Goal: Find specific page/section: Find specific page/section

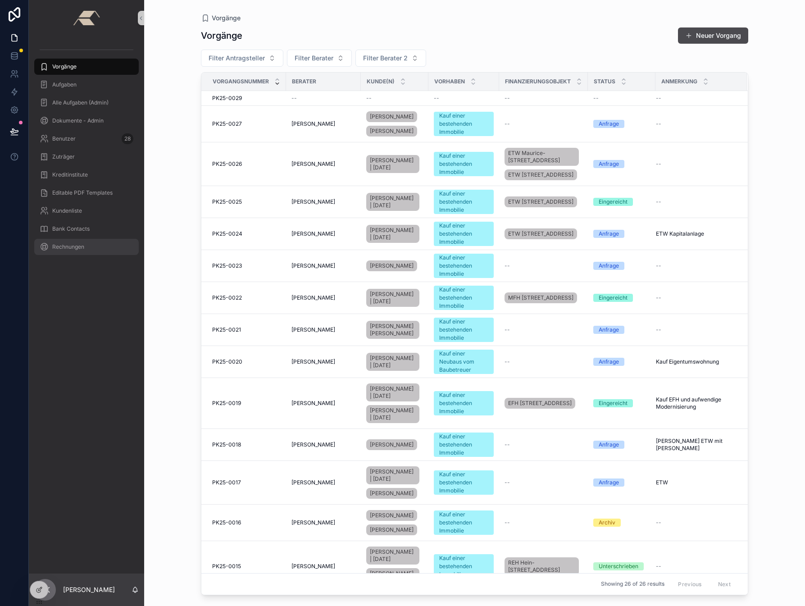
click at [64, 240] on div "Rechnungen" at bounding box center [87, 247] width 94 height 14
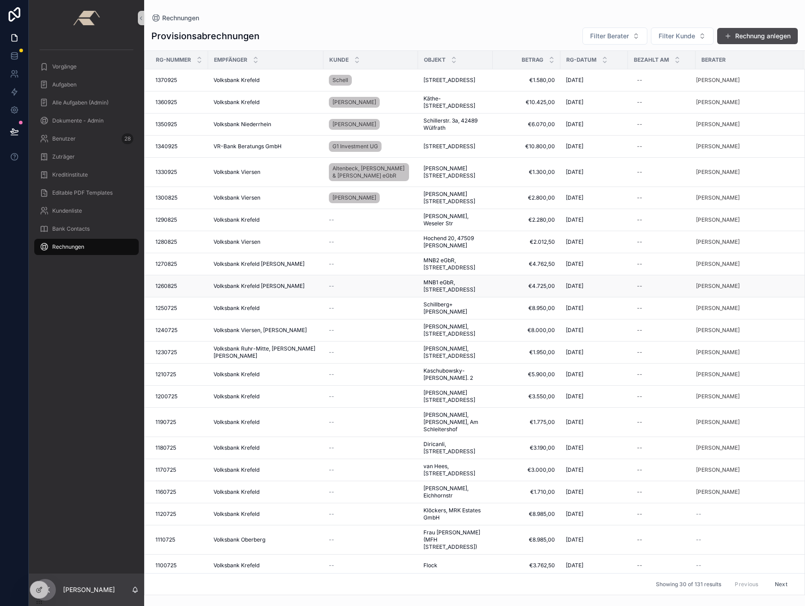
scroll to position [187, 0]
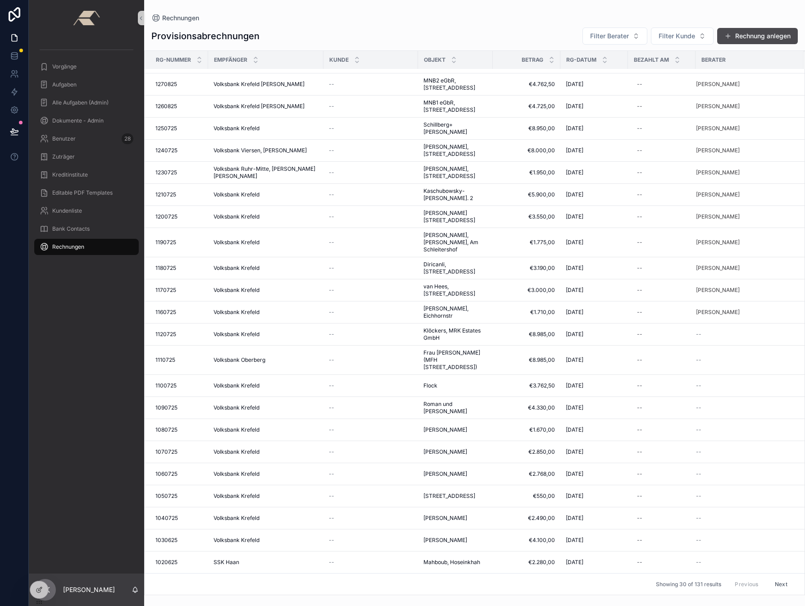
click at [774, 584] on button "Next" at bounding box center [780, 584] width 25 height 14
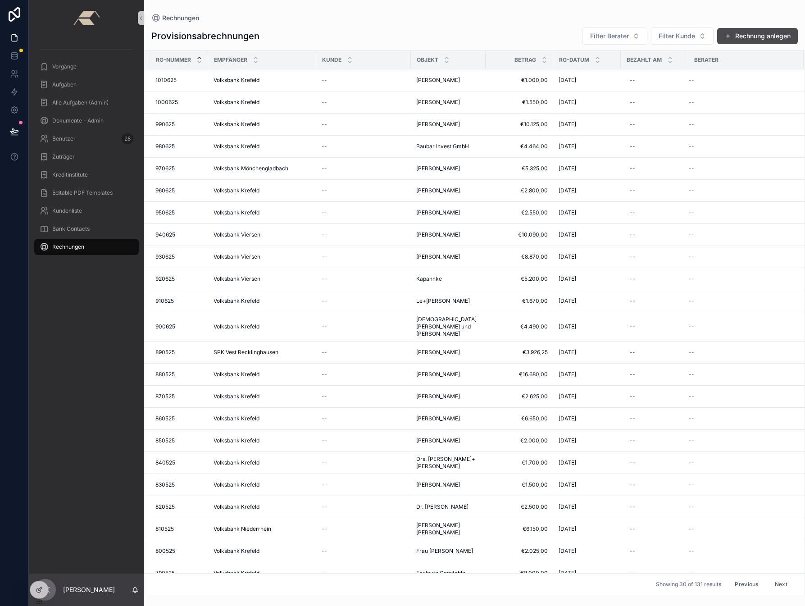
click at [200, 60] on div "scrollable content" at bounding box center [199, 60] width 6 height 10
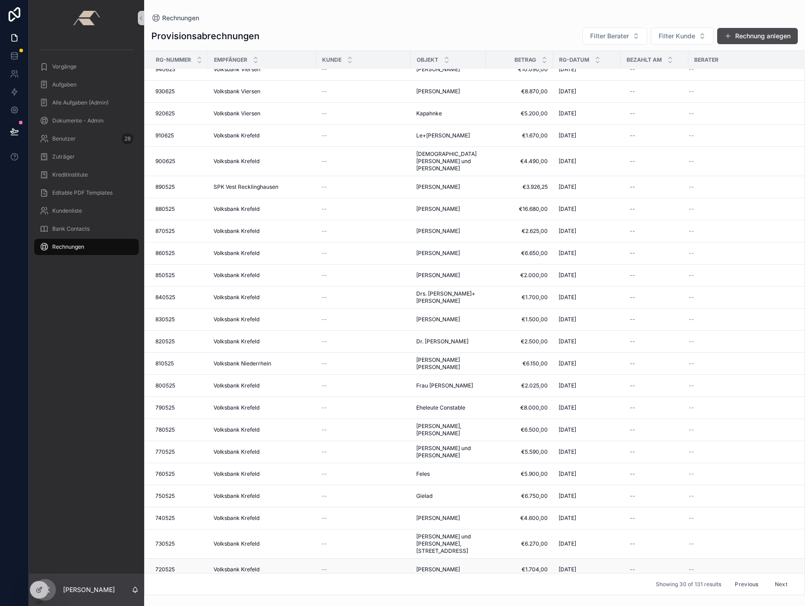
scroll to position [165, 0]
click at [775, 584] on button "Next" at bounding box center [780, 584] width 25 height 14
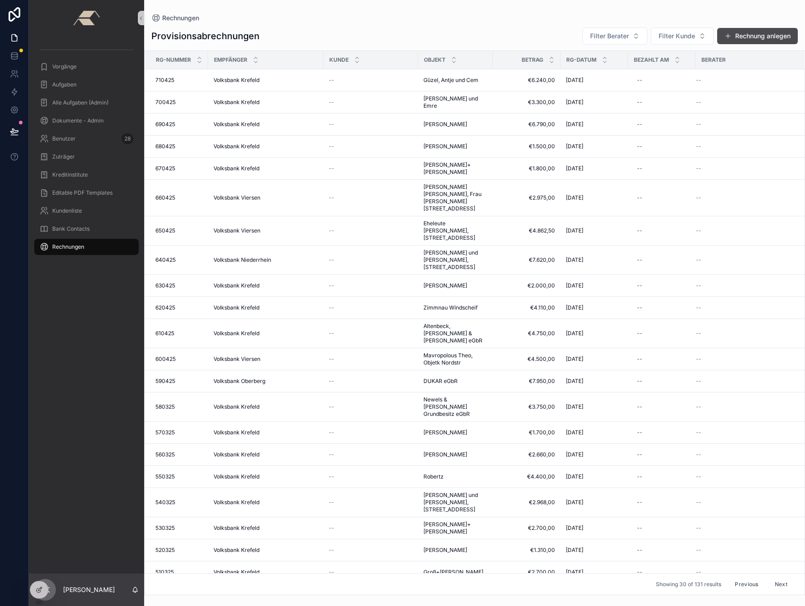
scroll to position [187, 0]
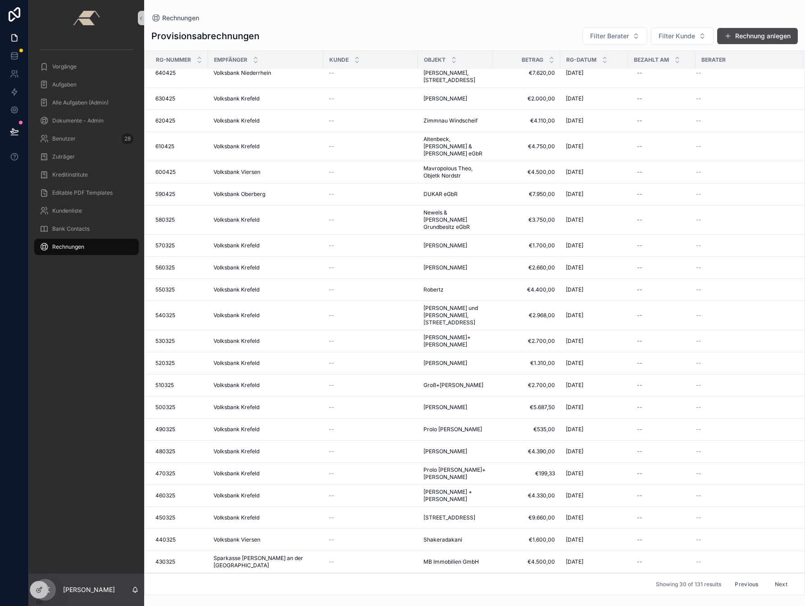
click at [775, 585] on button "Next" at bounding box center [780, 584] width 25 height 14
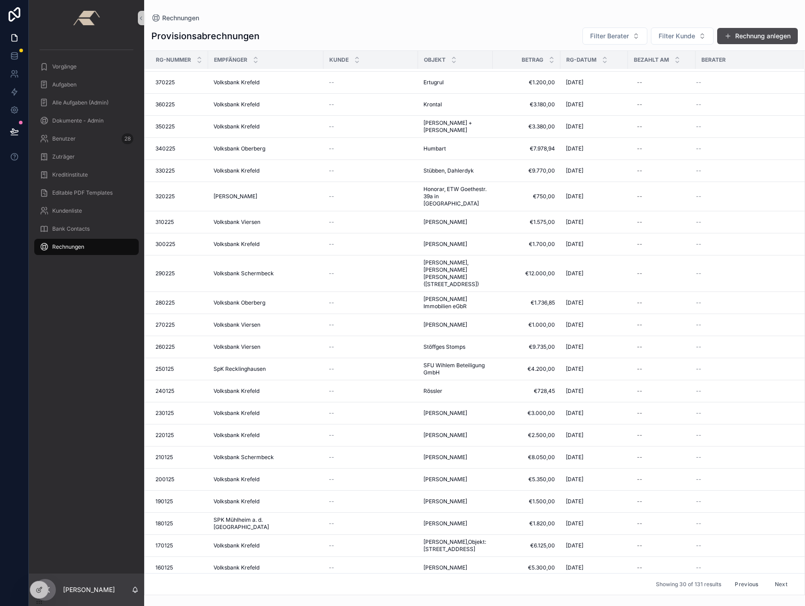
scroll to position [165, 0]
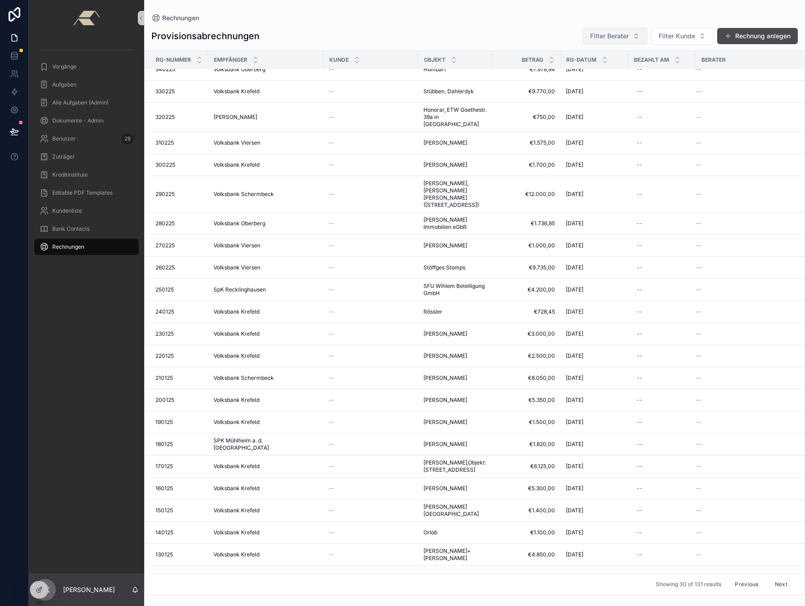
click at [633, 36] on button "Filter Berater" at bounding box center [614, 35] width 65 height 17
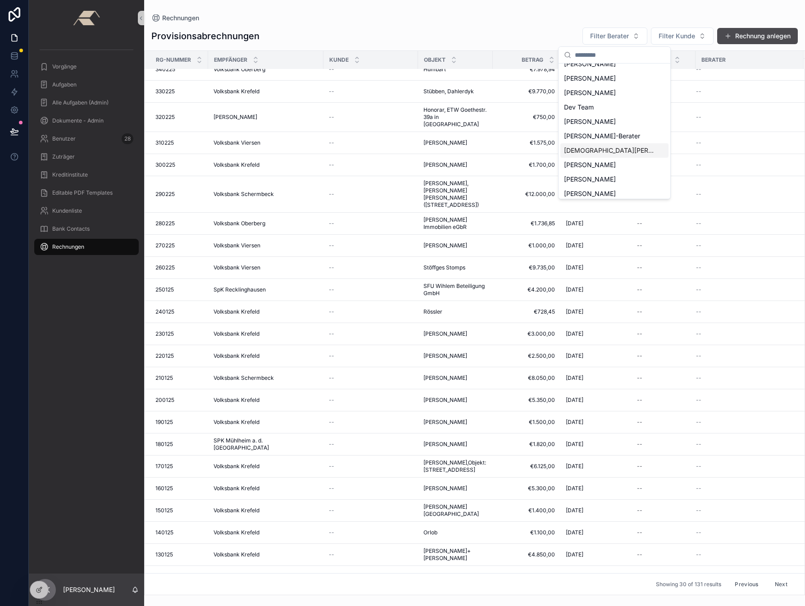
click at [586, 155] on div "[DEMOGRAPHIC_DATA][PERSON_NAME]" at bounding box center [614, 150] width 108 height 14
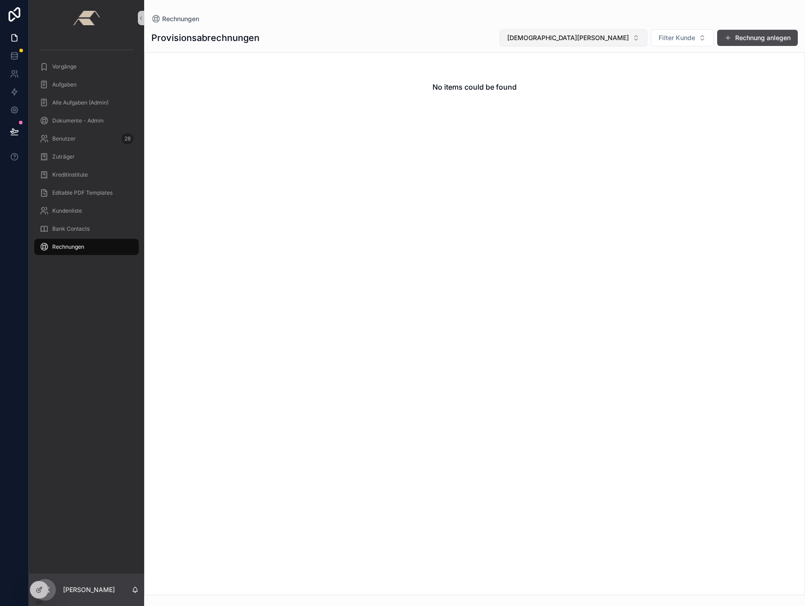
click at [630, 37] on button "[DEMOGRAPHIC_DATA][PERSON_NAME]" at bounding box center [573, 37] width 148 height 17
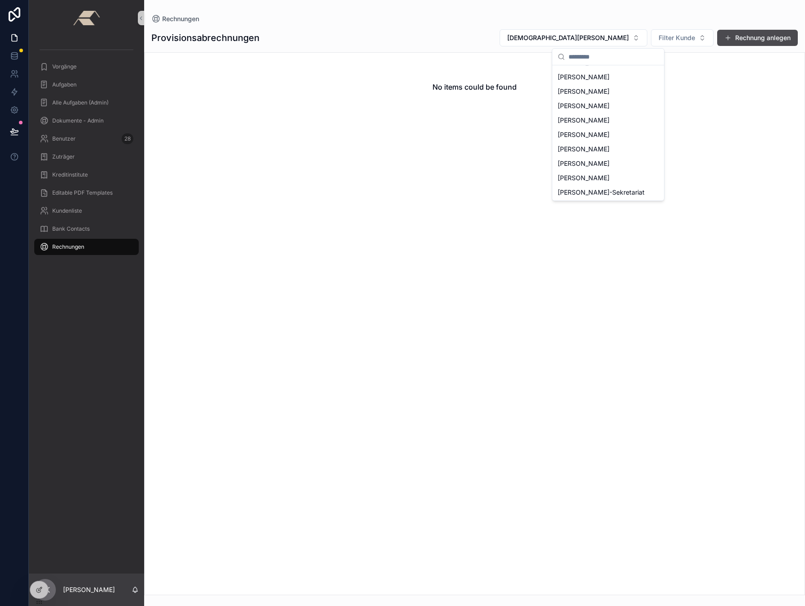
scroll to position [285, 0]
click at [605, 162] on span "[PERSON_NAME]" at bounding box center [583, 162] width 52 height 9
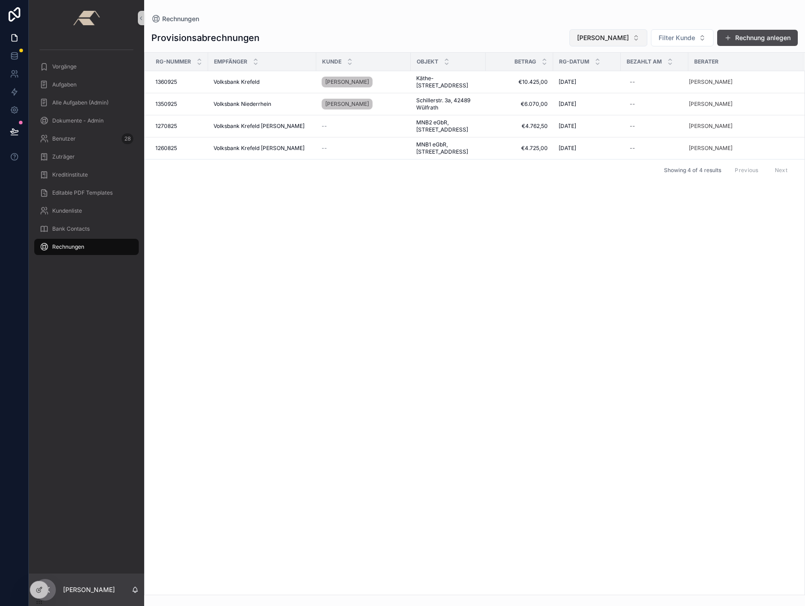
click at [632, 36] on button "[PERSON_NAME]" at bounding box center [608, 37] width 78 height 17
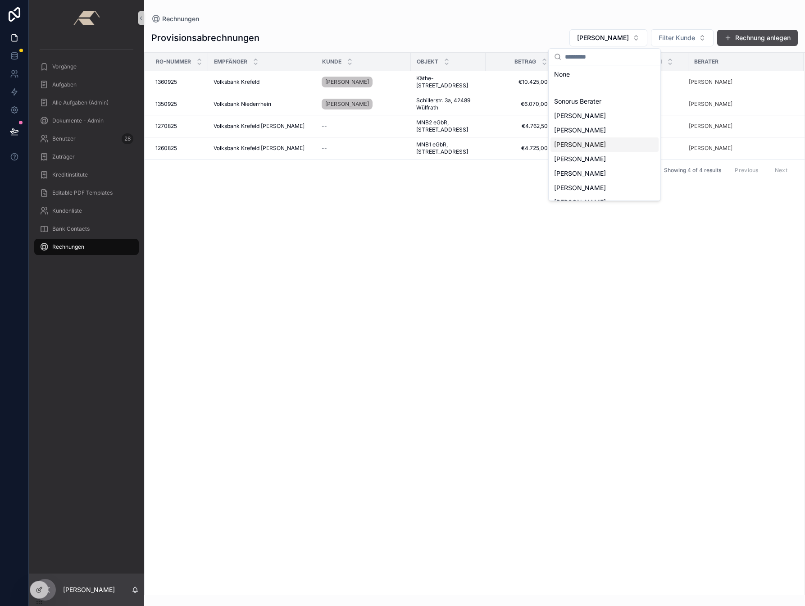
scroll to position [165, 0]
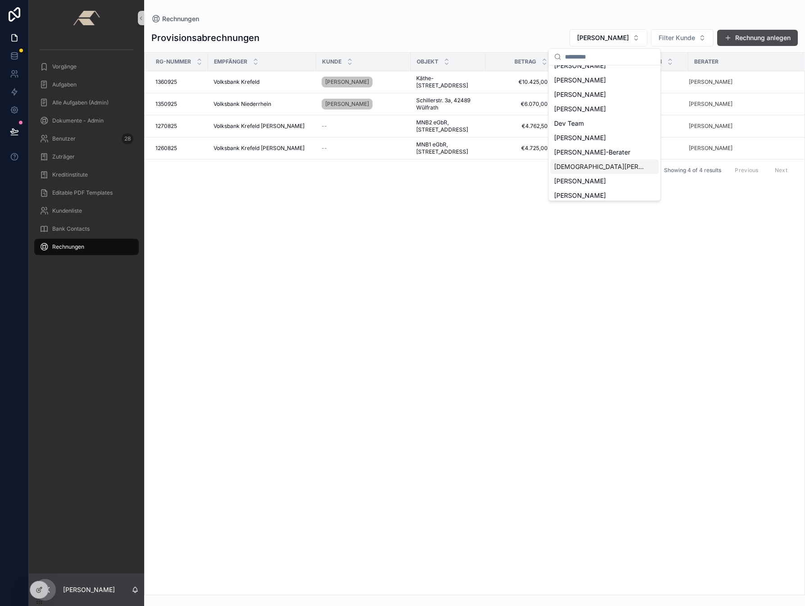
click at [570, 163] on span "[DEMOGRAPHIC_DATA][PERSON_NAME]" at bounding box center [599, 166] width 90 height 9
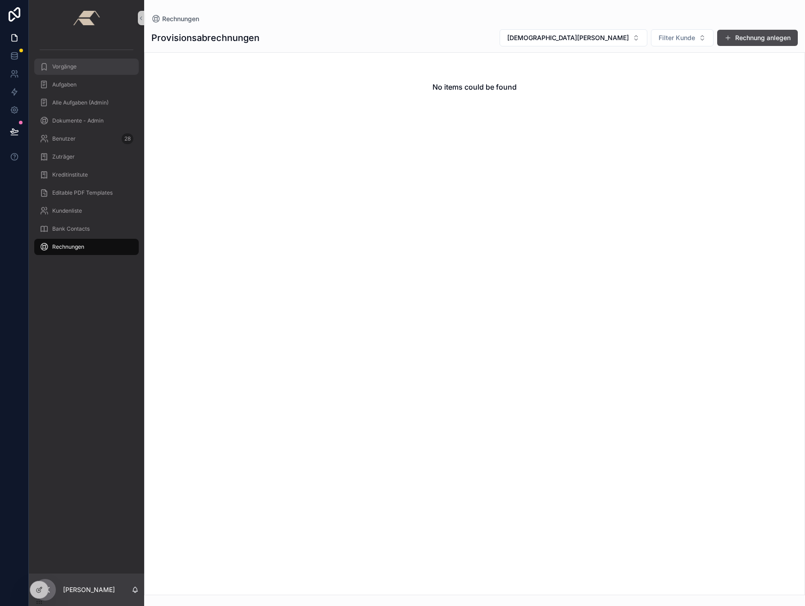
click at [76, 70] on span "Vorgänge" at bounding box center [64, 66] width 24 height 7
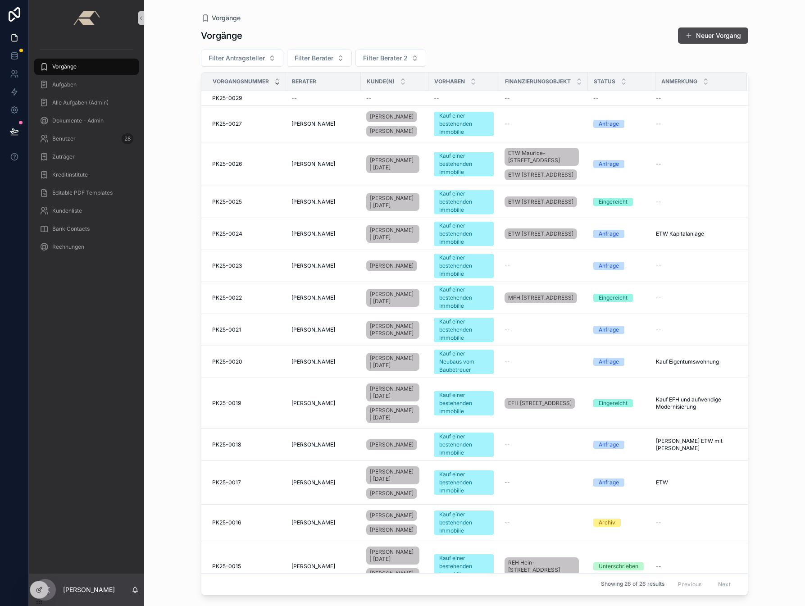
click at [66, 66] on span "Vorgänge" at bounding box center [64, 66] width 24 height 7
click at [63, 67] on span "Vorgänge" at bounding box center [64, 66] width 24 height 7
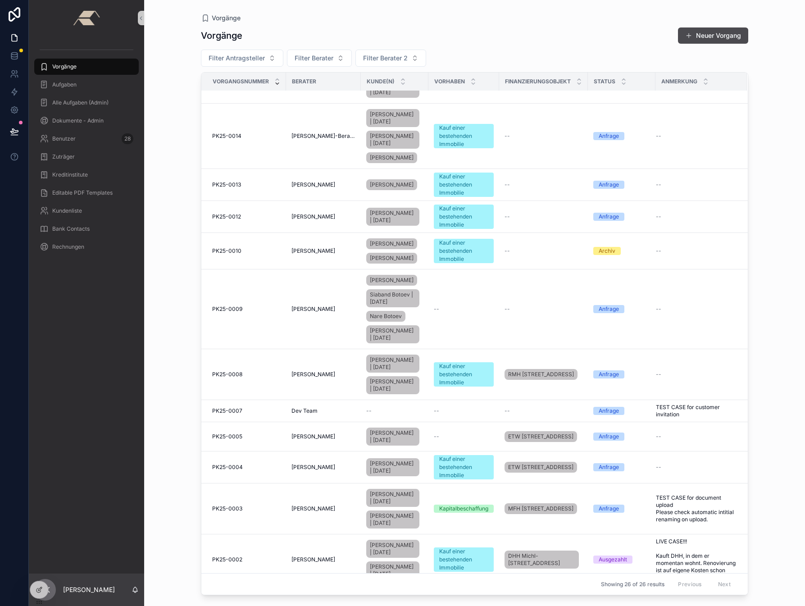
scroll to position [632, 0]
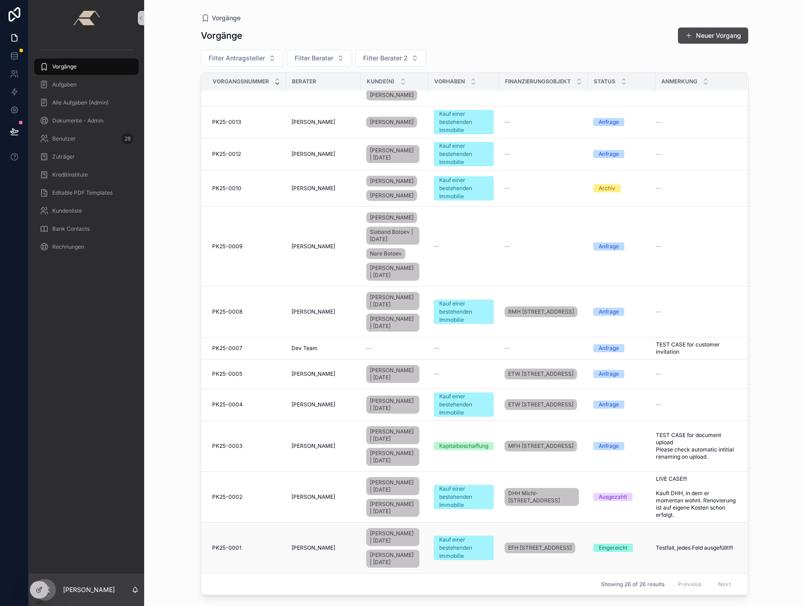
click at [225, 544] on span "PK25-0001" at bounding box center [226, 547] width 29 height 7
